Goal: Task Accomplishment & Management: Use online tool/utility

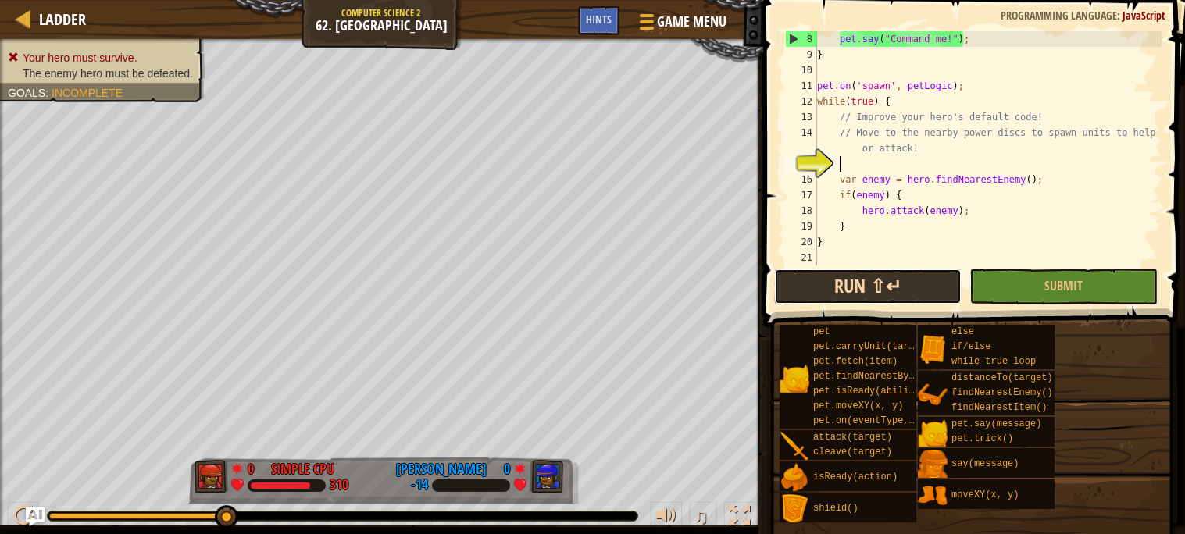
click at [904, 286] on button "Run ⇧↵" at bounding box center [867, 287] width 187 height 36
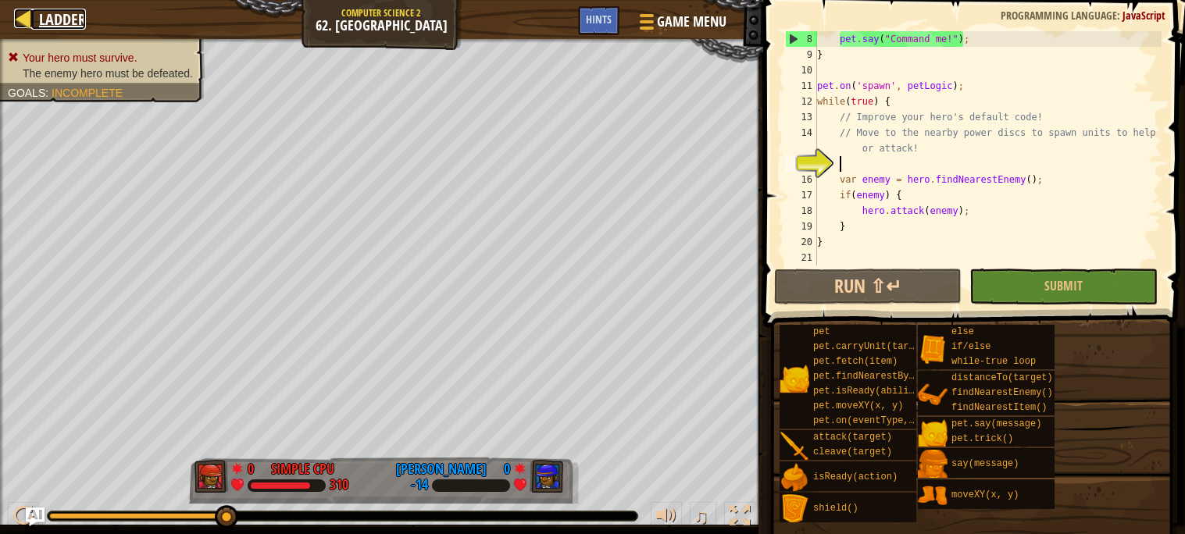
click at [45, 16] on span "Ladder" at bounding box center [62, 19] width 47 height 21
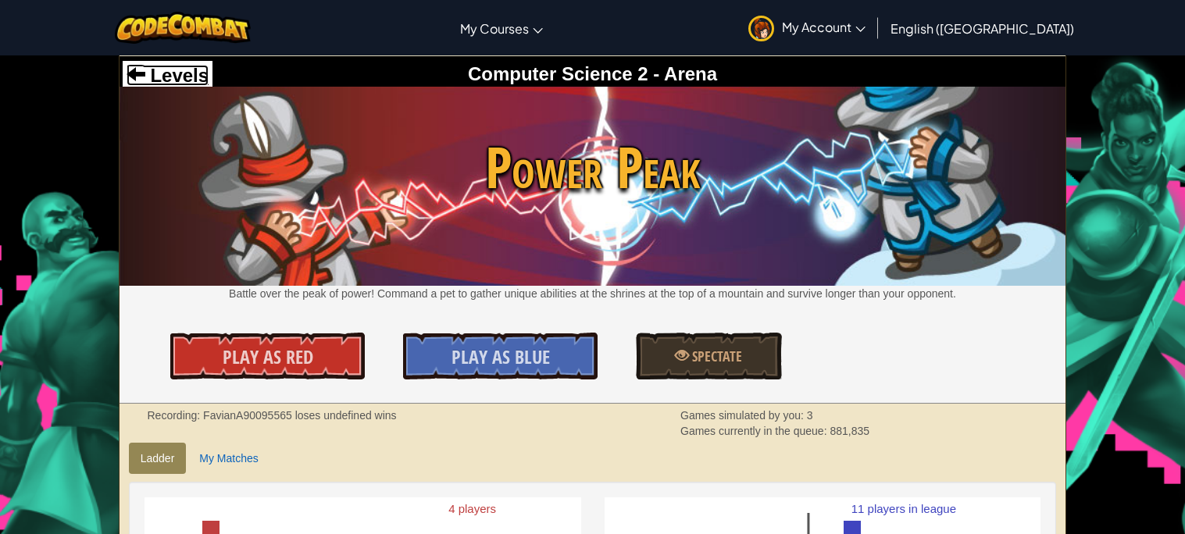
click at [151, 71] on span "Levels" at bounding box center [176, 75] width 63 height 21
